Goal: Task Accomplishment & Management: Use online tool/utility

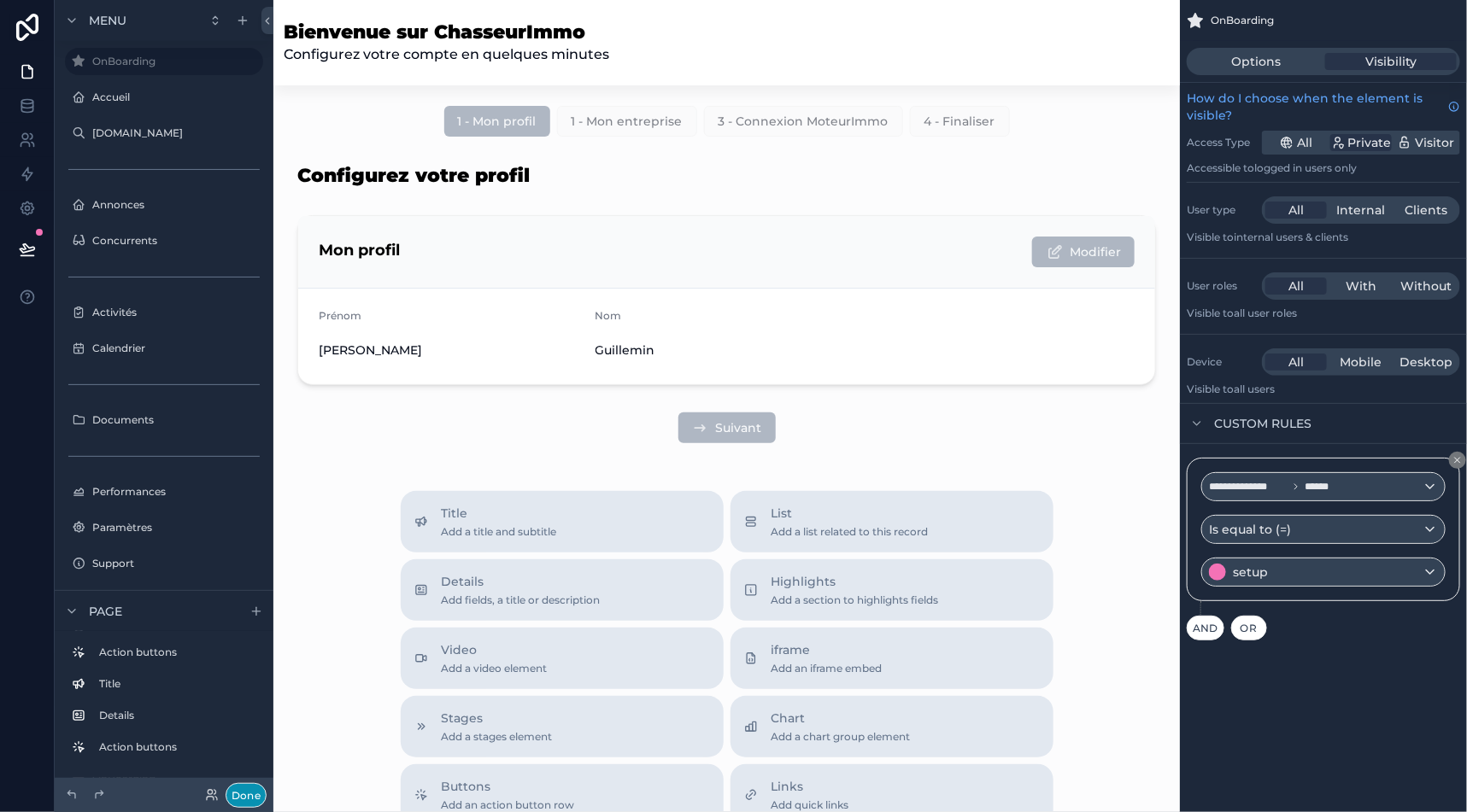
click at [234, 801] on button "Done" at bounding box center [245, 795] width 41 height 24
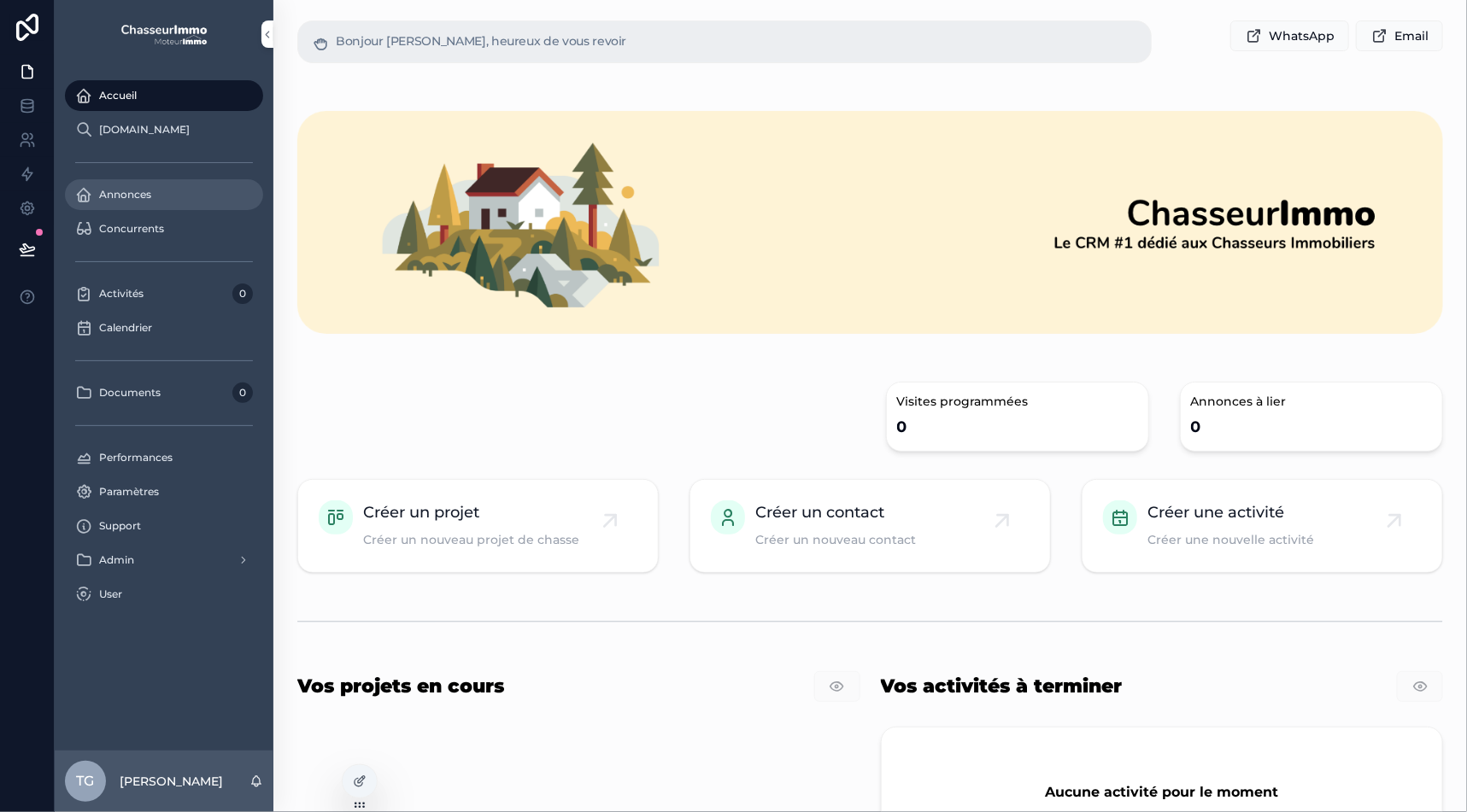
click at [121, 201] on span "Annonces" at bounding box center [125, 195] width 53 height 14
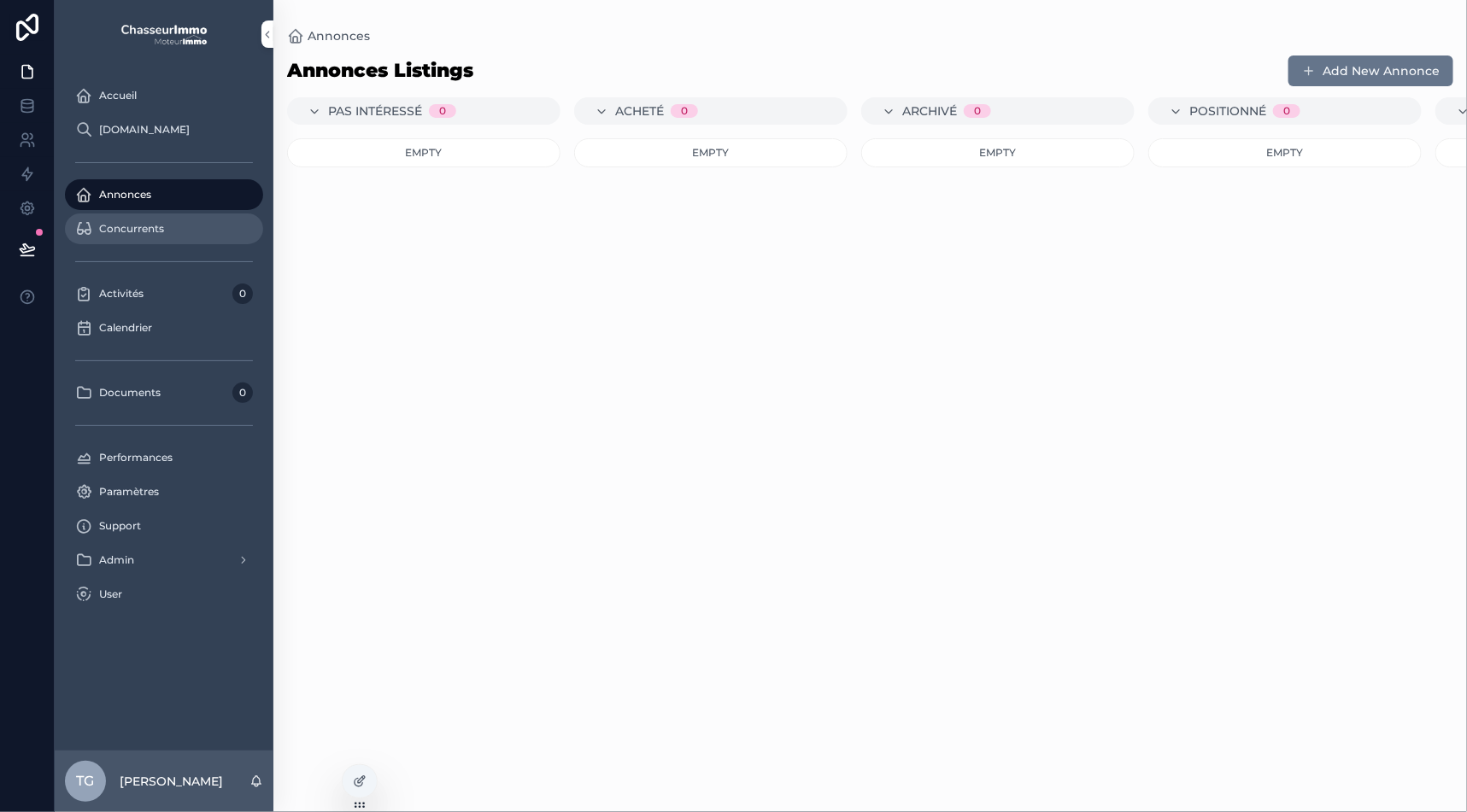
click at [149, 229] on span "Concurrents" at bounding box center [131, 228] width 65 height 14
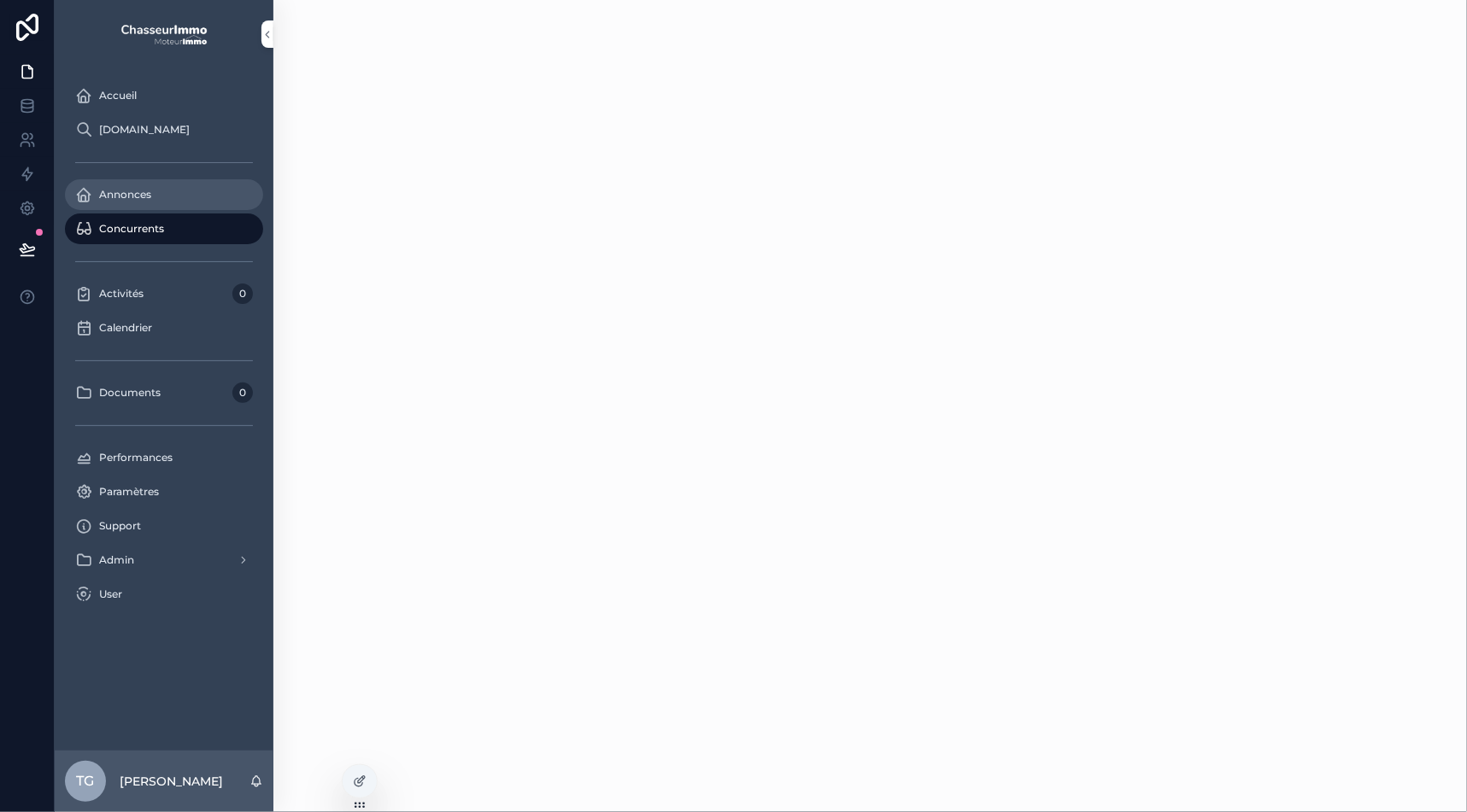
click at [167, 202] on div "Annonces" at bounding box center [164, 195] width 177 height 27
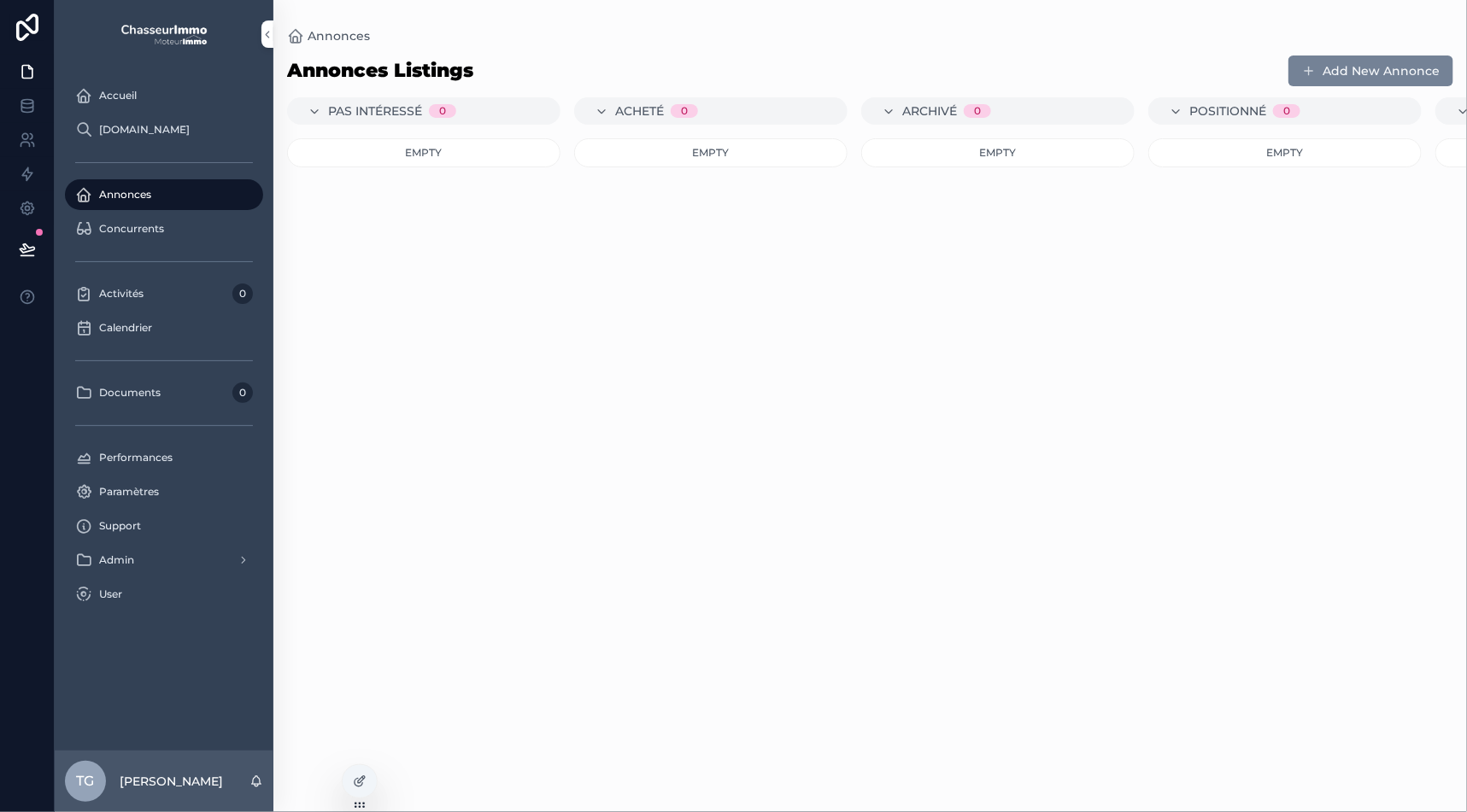
click at [1362, 56] on button "Add New Annonce" at bounding box center [1371, 71] width 165 height 31
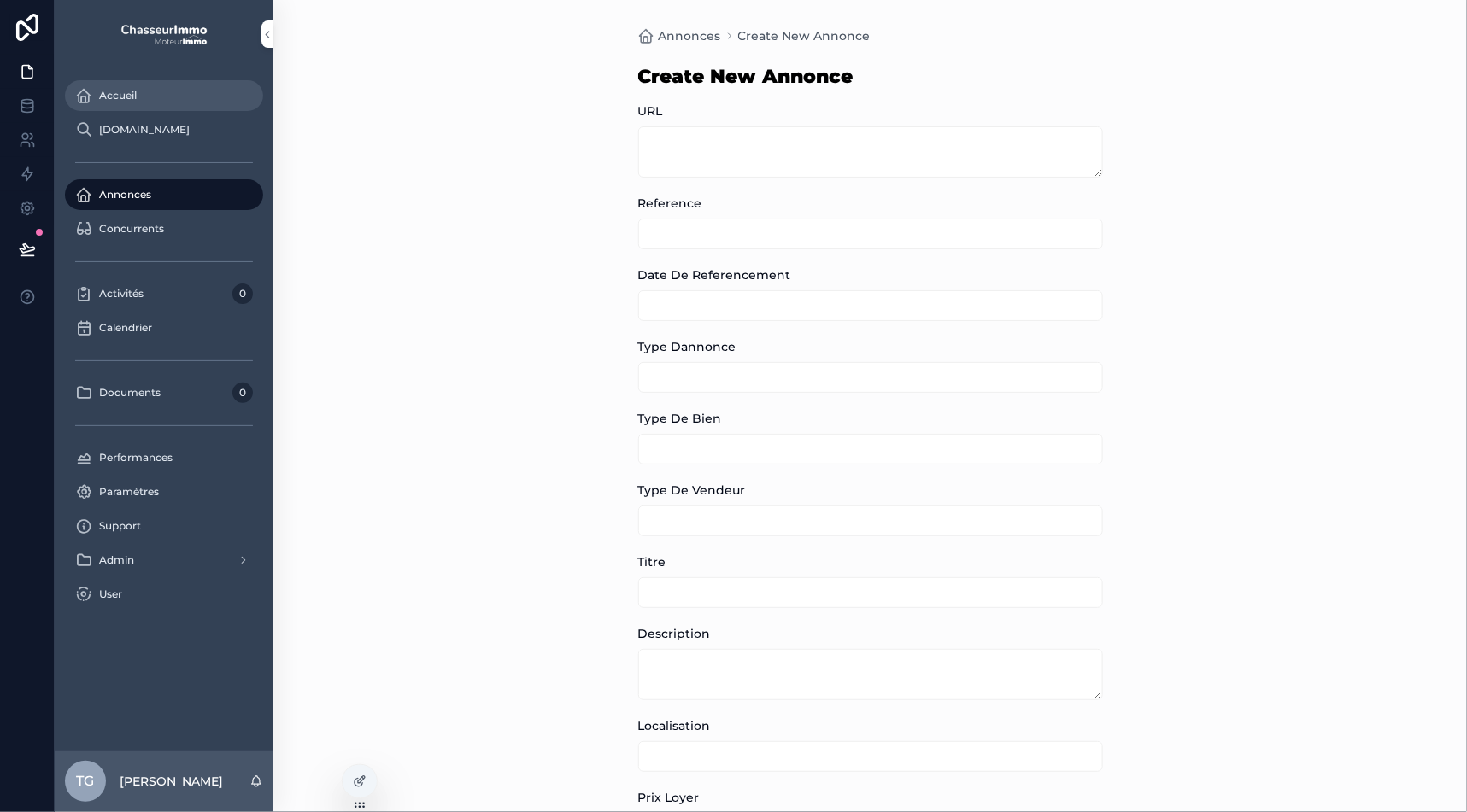
click at [101, 84] on div "Accueil" at bounding box center [164, 96] width 177 height 27
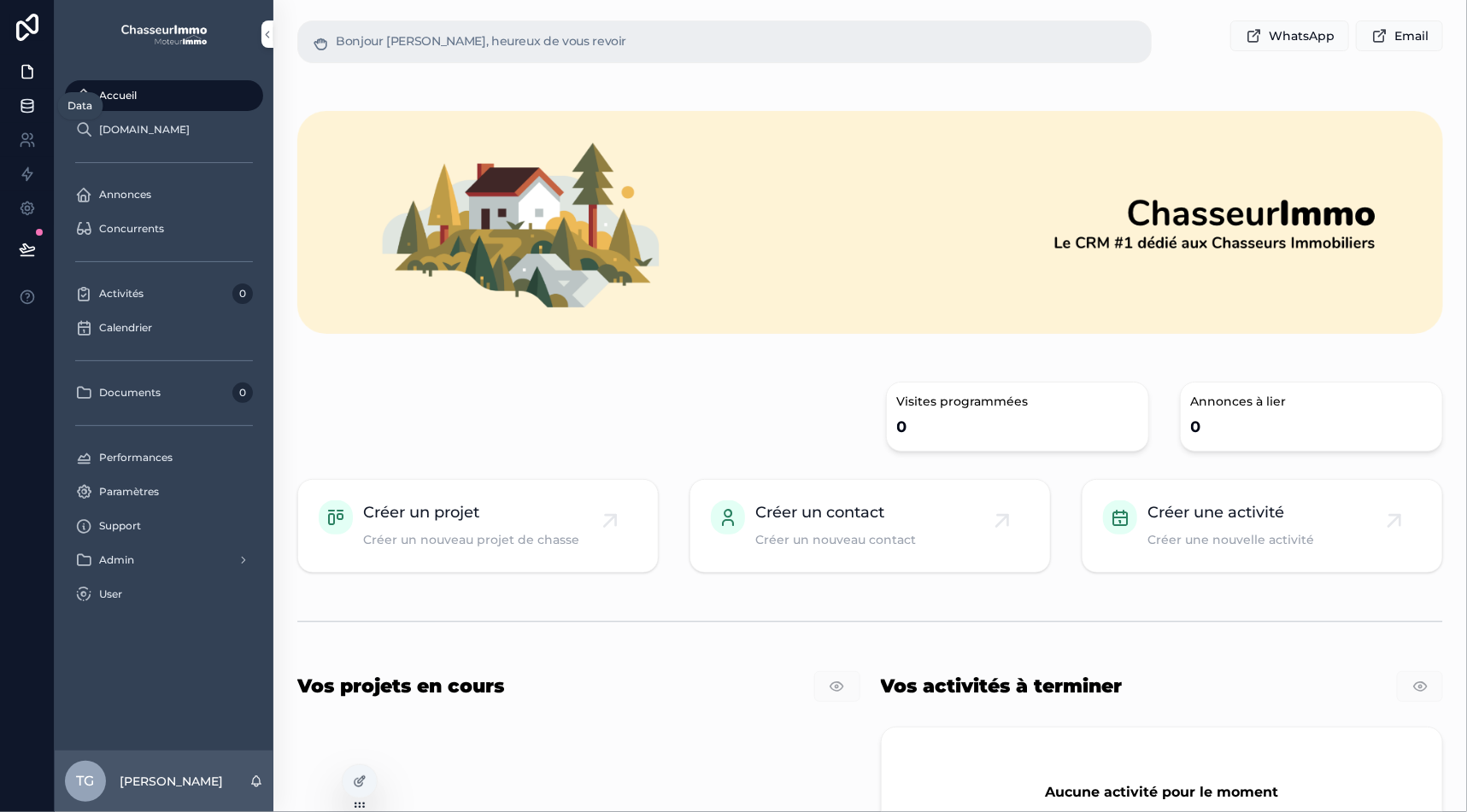
click at [11, 108] on link at bounding box center [26, 106] width 53 height 34
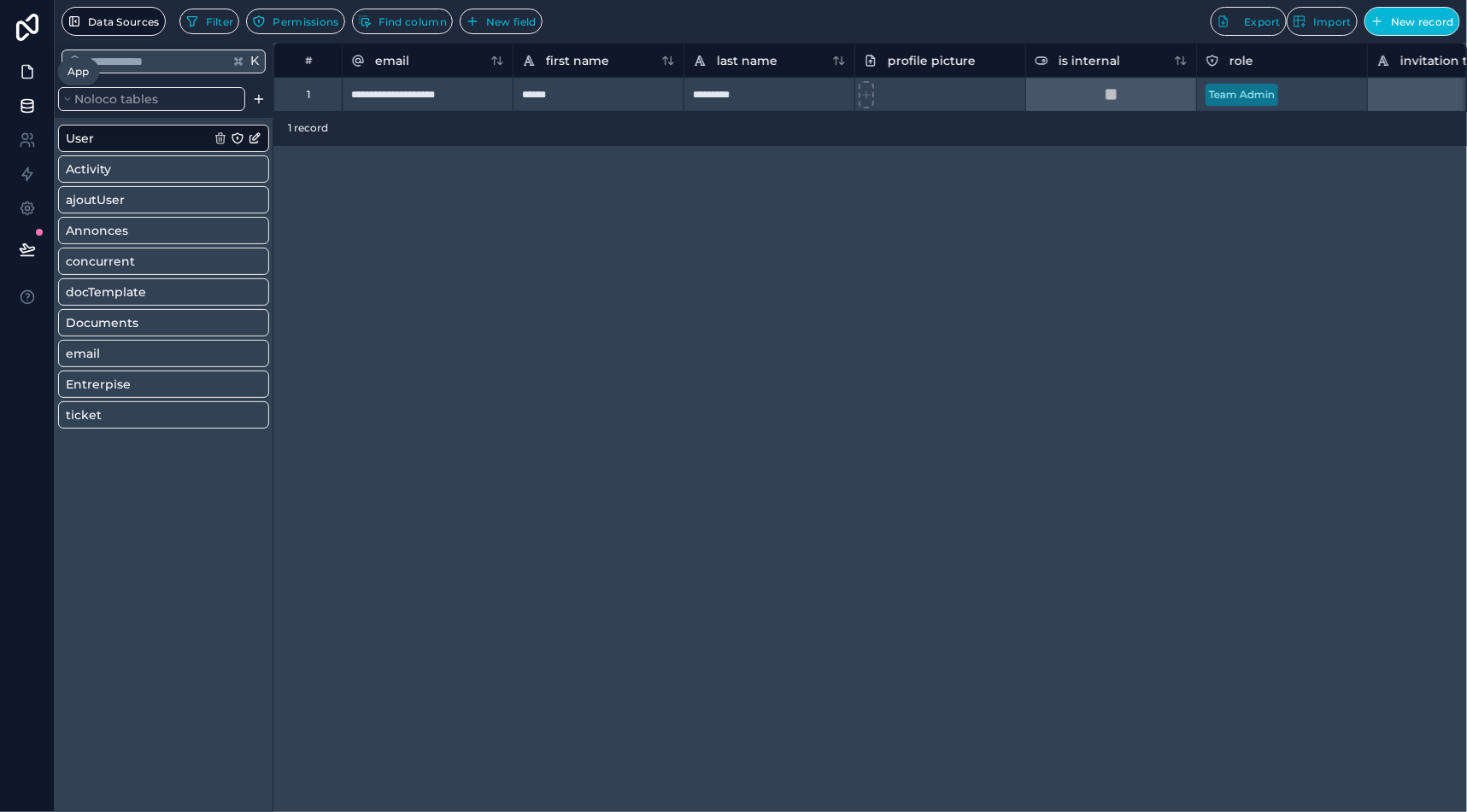
click at [23, 72] on icon at bounding box center [27, 72] width 10 height 13
